Goal: Transaction & Acquisition: Purchase product/service

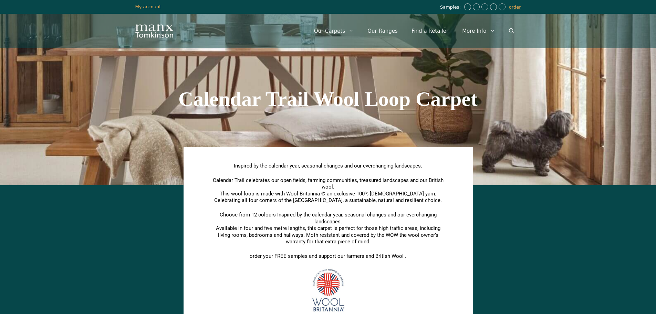
scroll to position [311, 0]
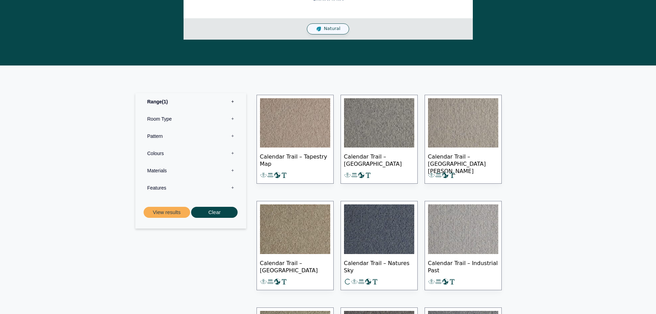
click at [474, 128] on img at bounding box center [463, 123] width 70 height 50
click at [298, 127] on img at bounding box center [295, 123] width 70 height 50
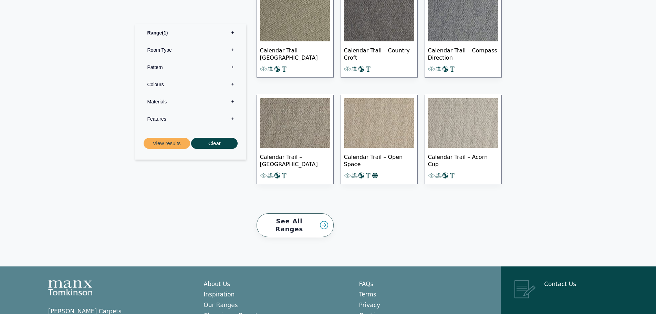
click at [308, 135] on img at bounding box center [295, 123] width 70 height 50
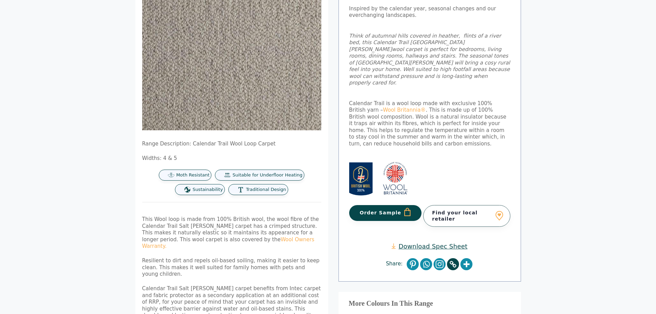
scroll to position [172, 0]
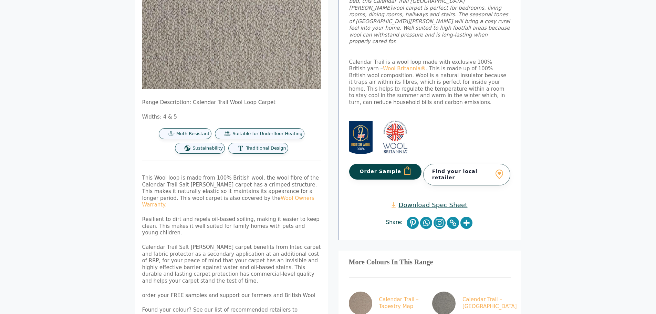
click at [394, 164] on button "Order Sample" at bounding box center [385, 172] width 73 height 16
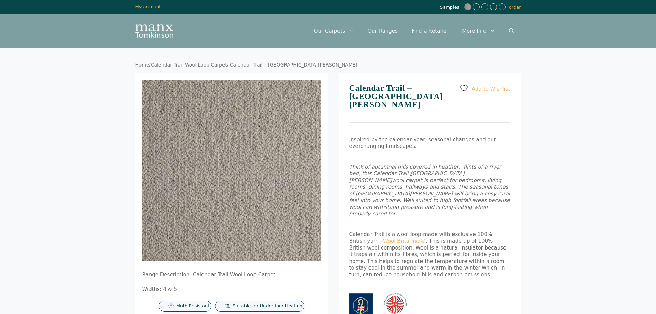
scroll to position [172, 0]
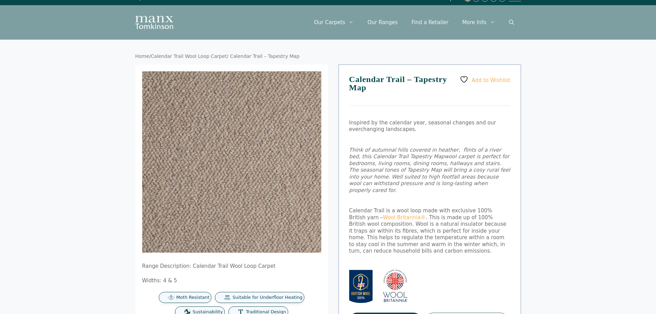
scroll to position [69, 0]
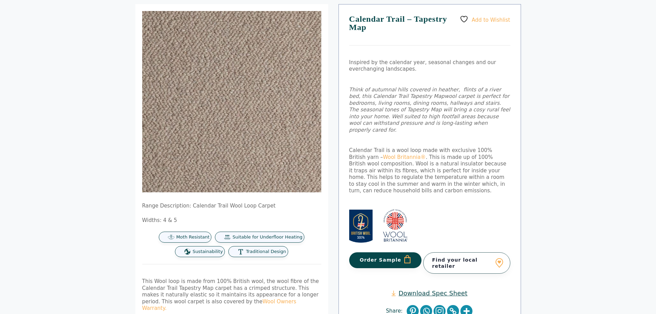
click at [383, 252] on button "Order Sample" at bounding box center [385, 260] width 73 height 16
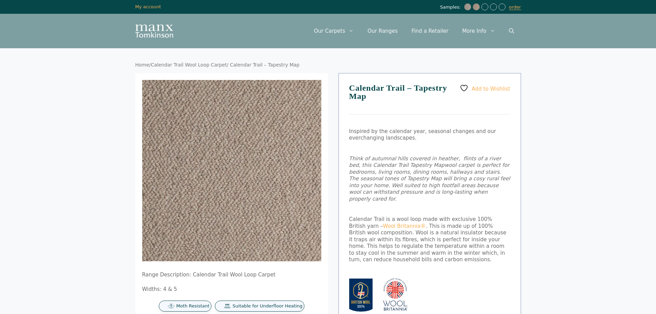
scroll to position [69, 0]
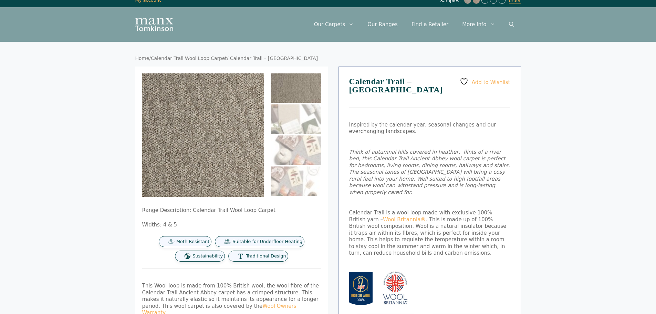
scroll to position [138, 0]
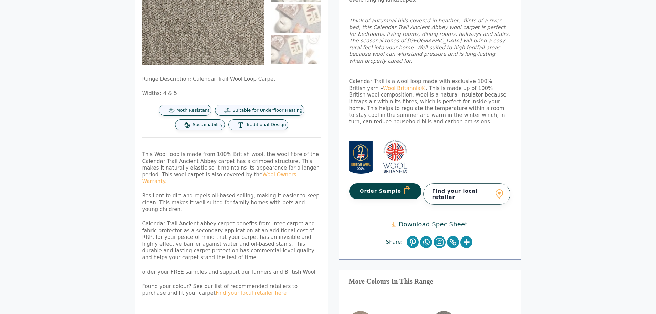
click at [391, 183] on button "Order Sample" at bounding box center [385, 191] width 73 height 16
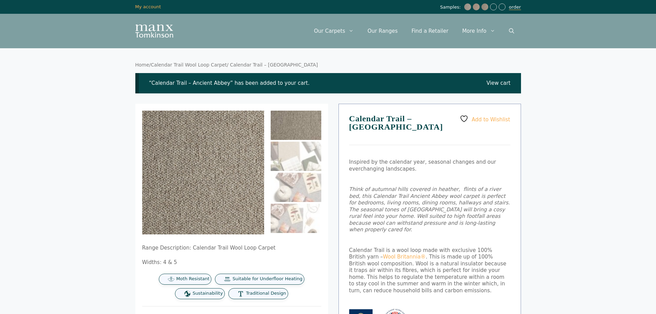
click at [513, 7] on link "order" at bounding box center [515, 7] width 12 height 6
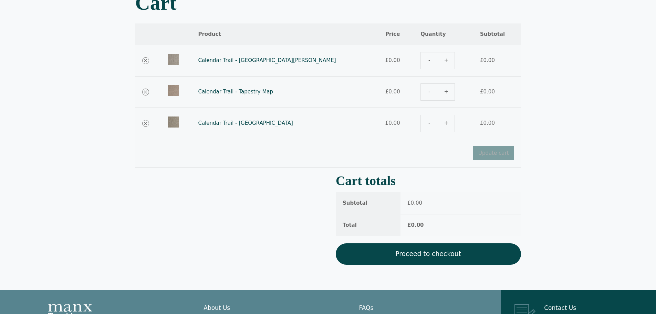
scroll to position [159, 0]
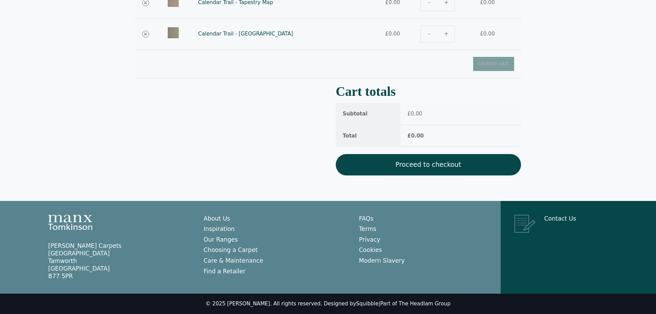
click at [430, 164] on link "Proceed to checkout" at bounding box center [428, 164] width 185 height 21
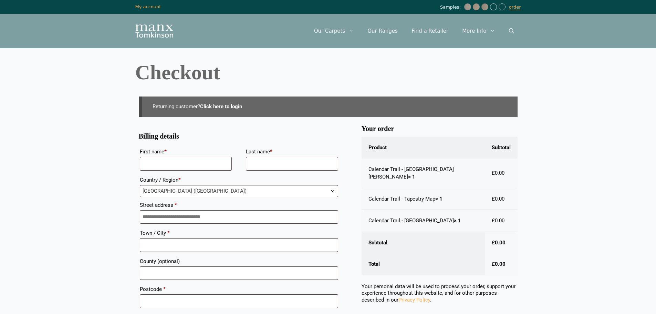
click at [229, 106] on link "Click here to login" at bounding box center [221, 106] width 42 height 6
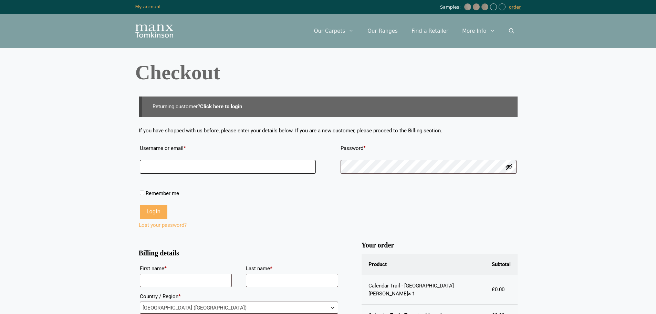
click at [210, 168] on input "Username or email * Required" at bounding box center [228, 167] width 176 height 14
type input "**********"
click at [163, 191] on span "Remember me" at bounding box center [162, 193] width 33 height 6
click at [510, 165] on button "Show password" at bounding box center [509, 167] width 8 height 8
click at [437, 197] on p "Remember me Login" at bounding box center [328, 198] width 379 height 43
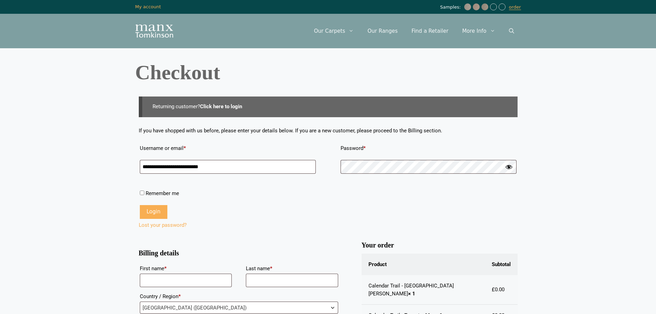
scroll to position [138, 0]
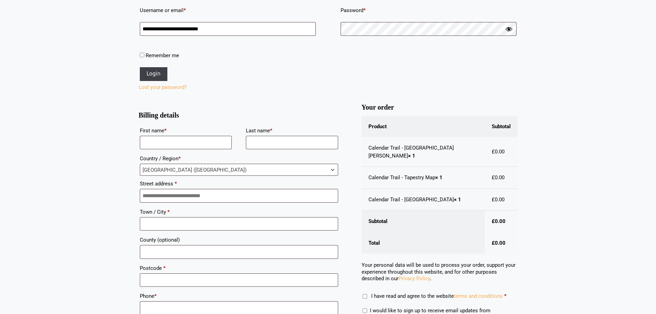
click at [157, 75] on button "Login" at bounding box center [154, 74] width 28 height 14
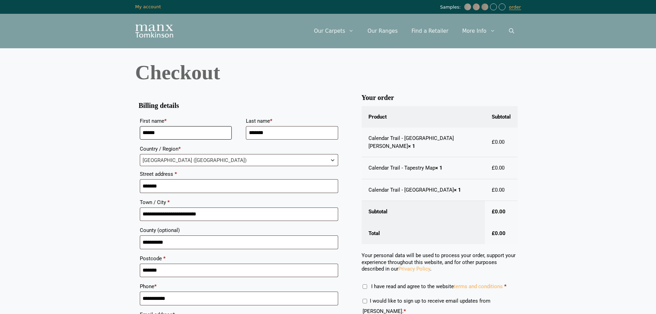
drag, startPoint x: 171, startPoint y: 132, endPoint x: 97, endPoint y: 132, distance: 74.0
click at [97, 132] on body "Skip to content Samples: order My Account My account Menu Menu Our Carpets View…" at bounding box center [328, 220] width 656 height 441
paste input "*******"
click at [165, 132] on input "**********" at bounding box center [186, 133] width 92 height 14
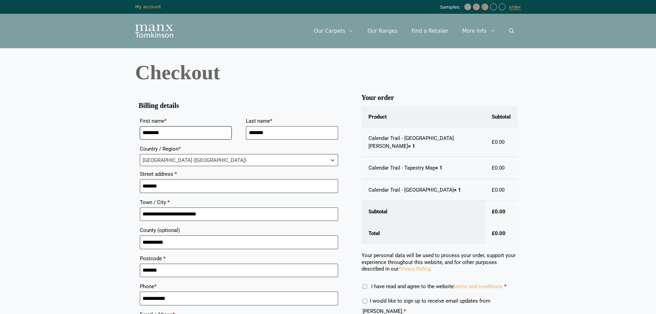
type input "*******"
paste input "Checkout"
type input "*****"
click at [257, 105] on h3 "Billing details" at bounding box center [239, 105] width 200 height 3
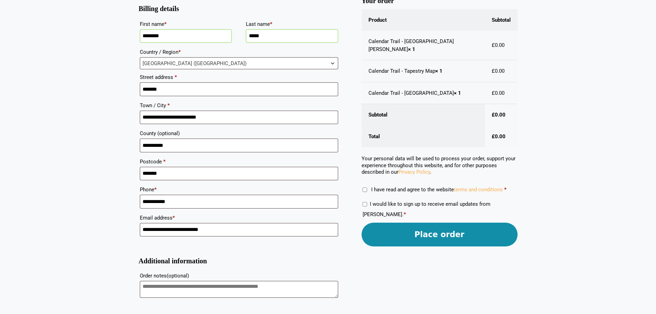
scroll to position [103, 0]
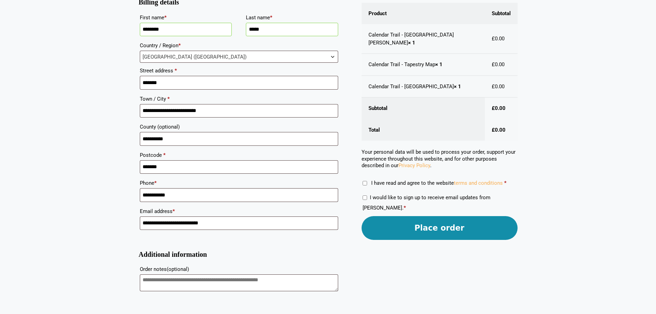
click at [370, 180] on label "I have read and agree to the website terms and conditions *" at bounding box center [435, 183] width 144 height 6
click at [421, 217] on button "Place order" at bounding box center [439, 228] width 156 height 24
